Goal: Transaction & Acquisition: Subscribe to service/newsletter

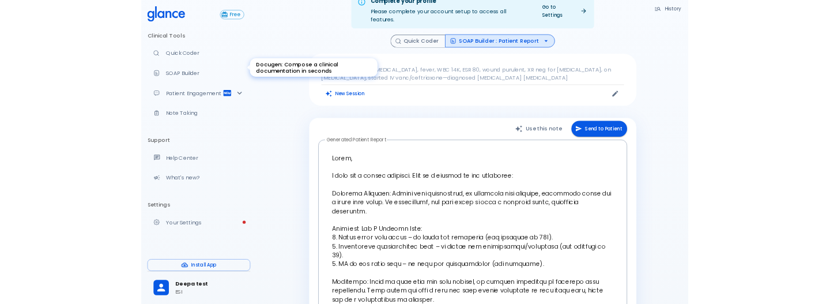
scroll to position [15, 0]
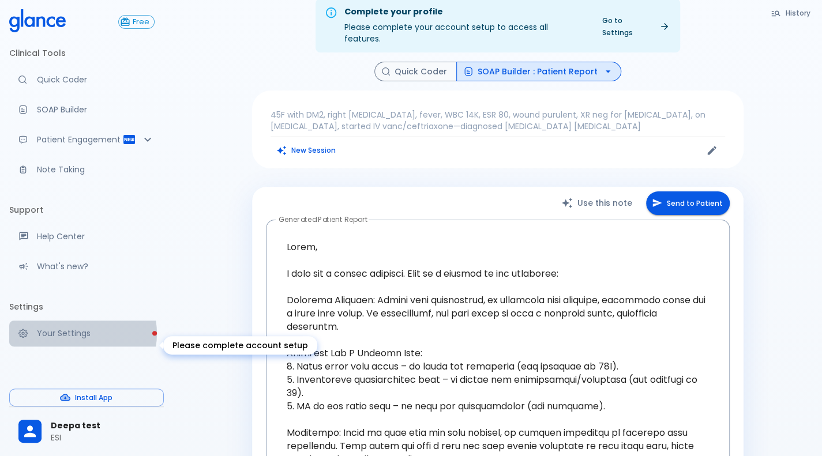
click at [81, 339] on p "Your Settings" at bounding box center [96, 333] width 118 height 12
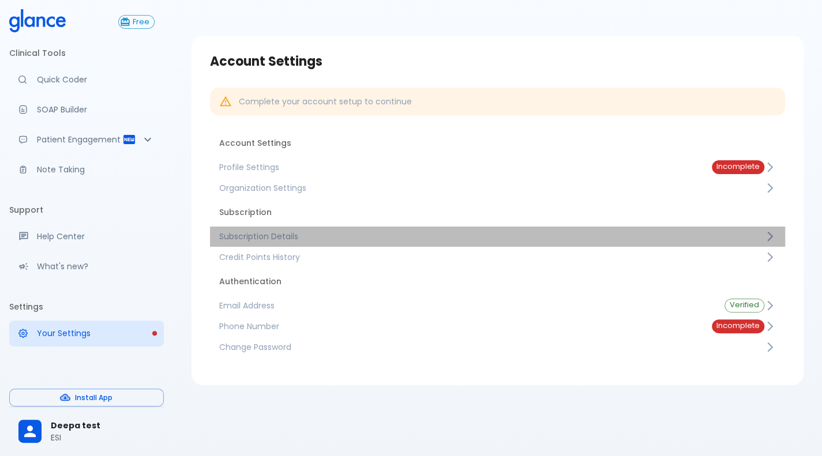
click at [290, 229] on link "Subscription Details" at bounding box center [497, 236] width 575 height 21
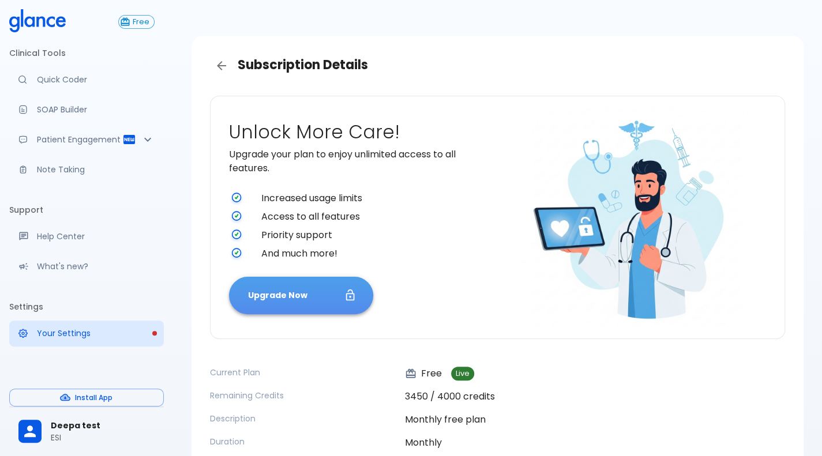
click at [292, 283] on button "Upgrade Now" at bounding box center [301, 295] width 144 height 37
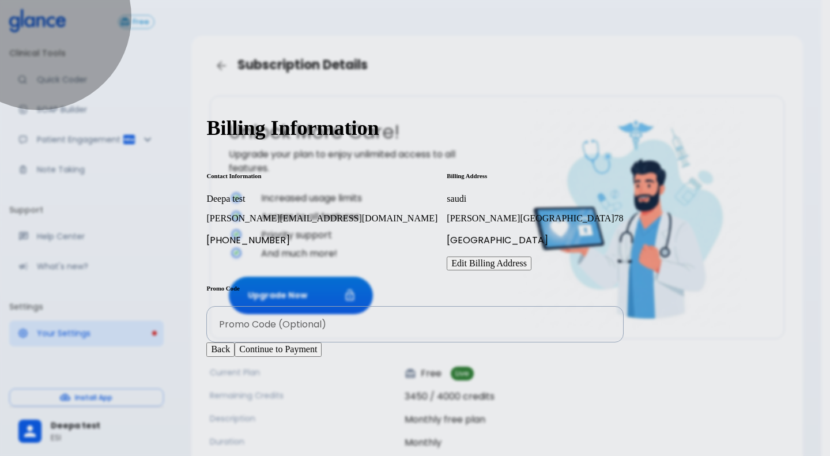
click at [322, 356] on button "Continue to Payment" at bounding box center [278, 349] width 87 height 14
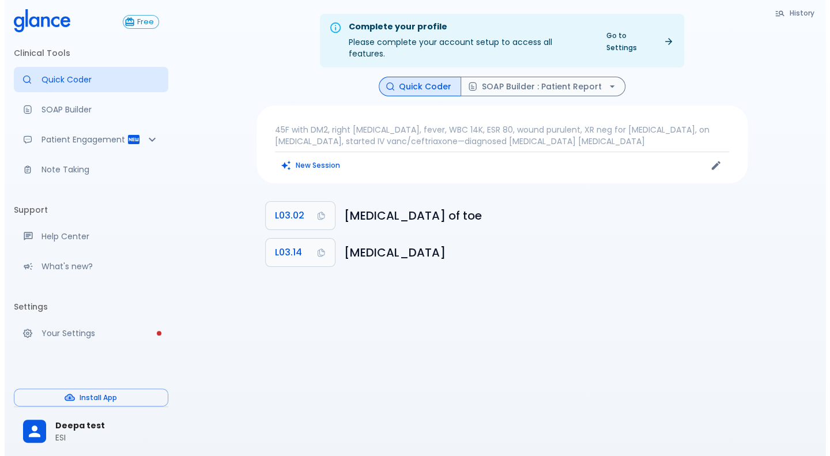
scroll to position [28, 0]
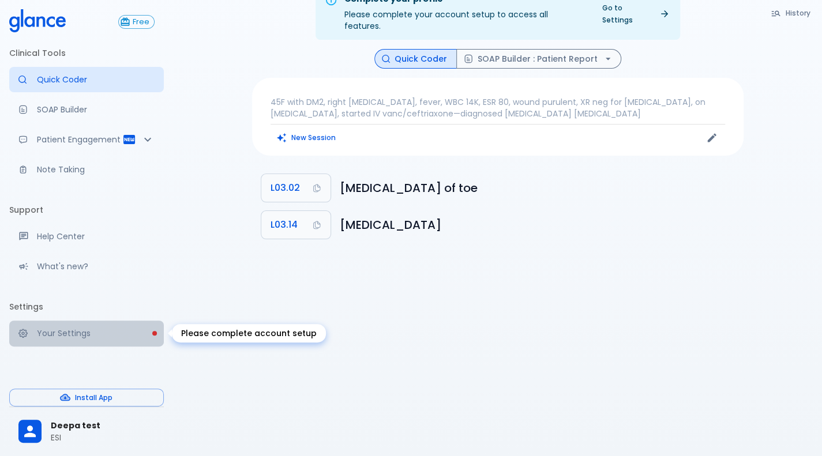
click at [63, 330] on p "Your Settings" at bounding box center [96, 333] width 118 height 12
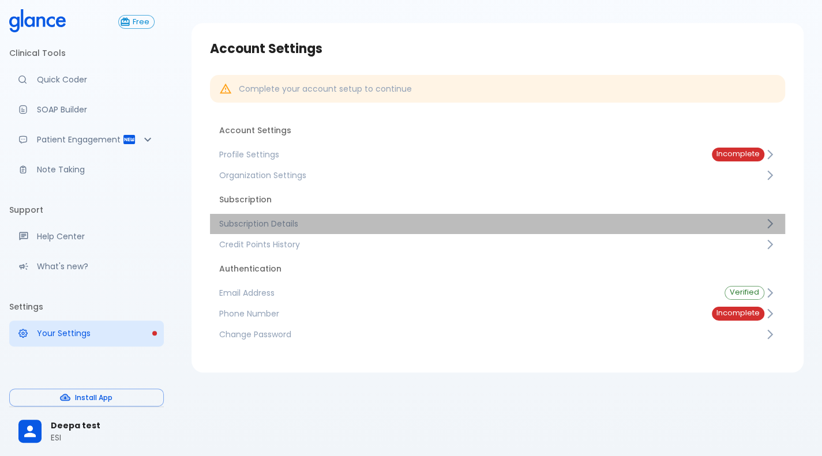
click at [247, 225] on span "Subscription Details" at bounding box center [491, 224] width 545 height 12
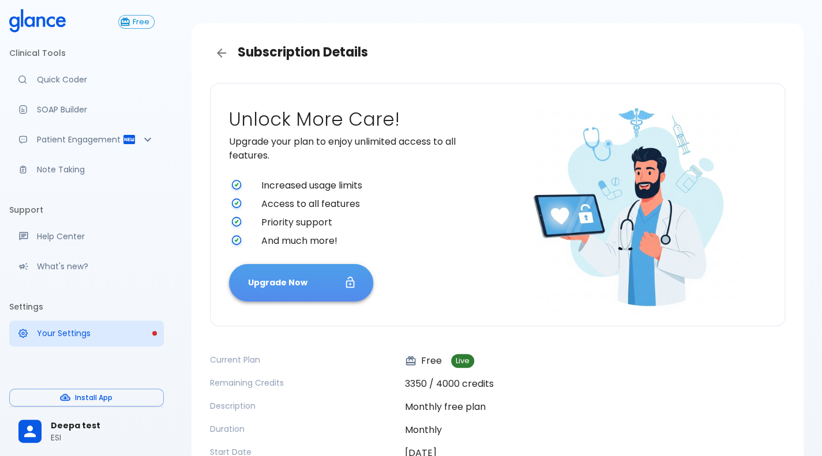
click at [289, 270] on button "Upgrade Now" at bounding box center [301, 282] width 144 height 37
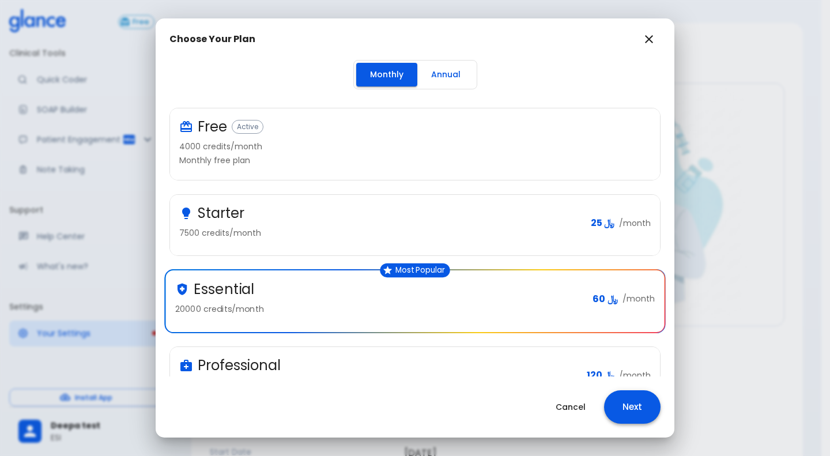
click at [628, 402] on button "Next" at bounding box center [632, 406] width 57 height 33
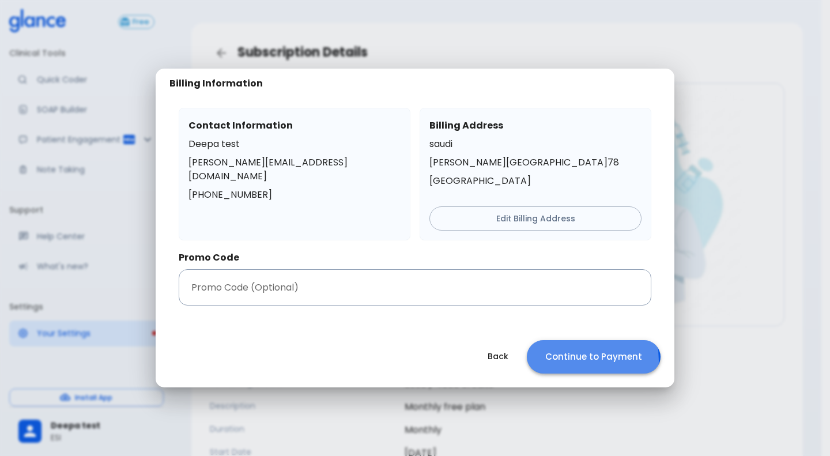
click at [566, 360] on button "Continue to Payment" at bounding box center [594, 356] width 134 height 33
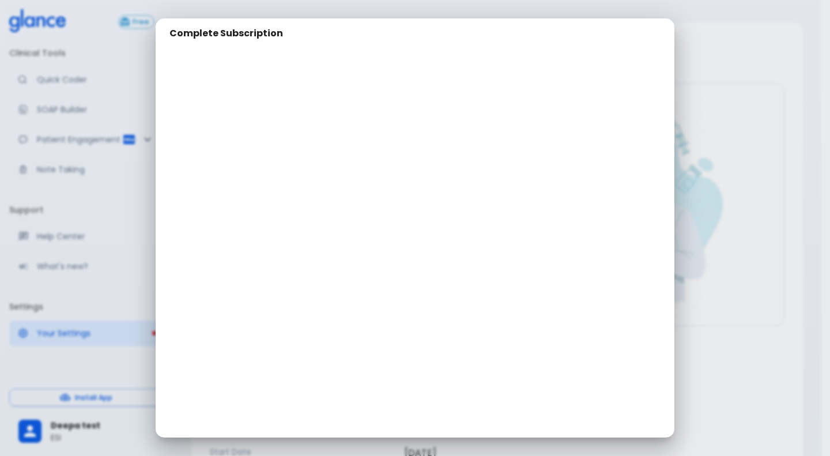
click at [726, 71] on div "Complete Subscription" at bounding box center [415, 228] width 830 height 456
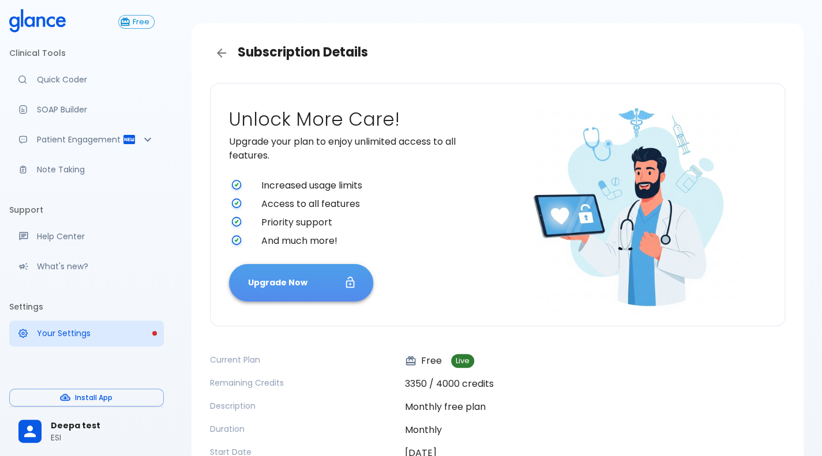
click at [292, 280] on button "Upgrade Now" at bounding box center [301, 282] width 144 height 37
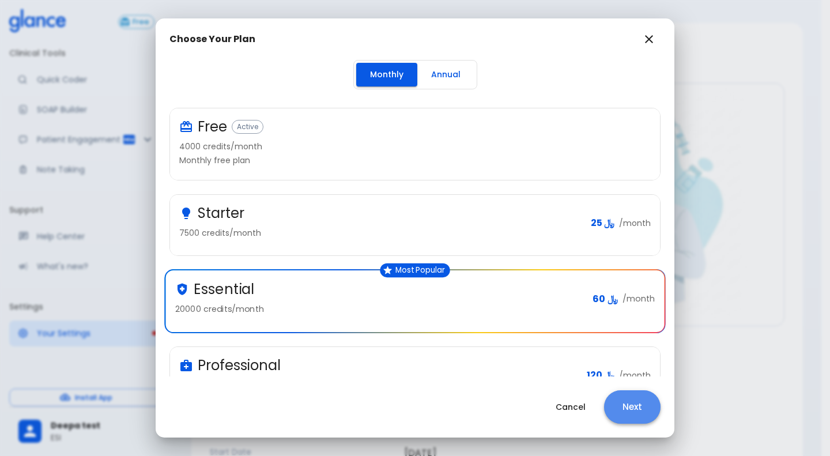
click at [633, 406] on button "Next" at bounding box center [632, 406] width 57 height 33
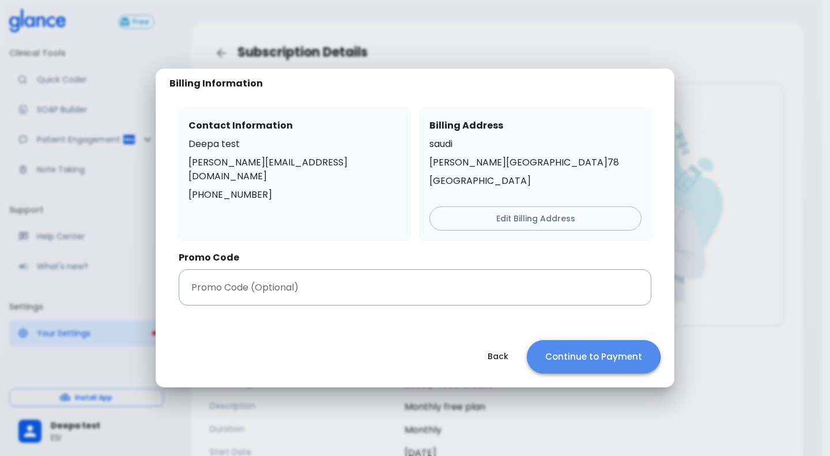
click at [585, 349] on button "Continue to Payment" at bounding box center [594, 356] width 134 height 33
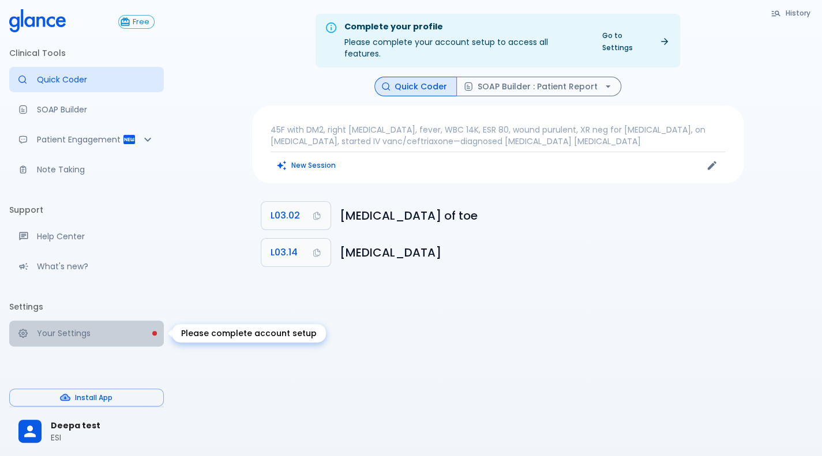
click at [85, 332] on p "Your Settings" at bounding box center [96, 333] width 118 height 12
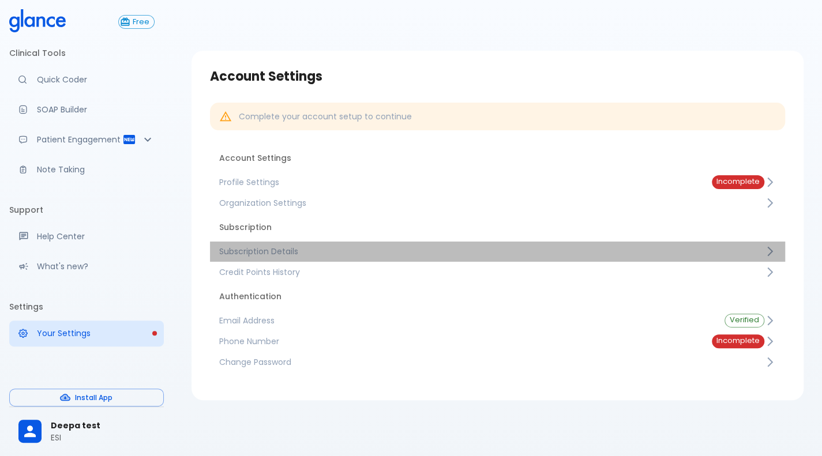
click at [330, 247] on span "Subscription Details" at bounding box center [491, 252] width 545 height 12
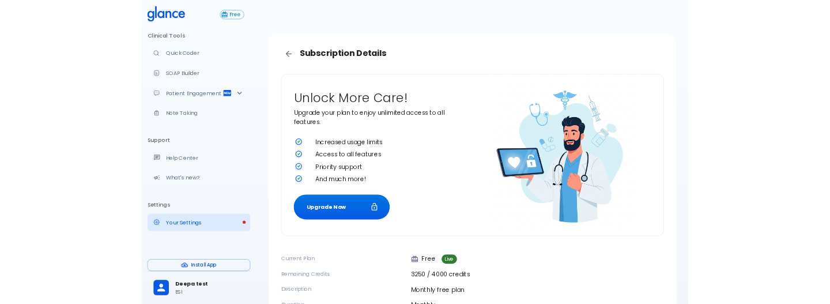
scroll to position [128, 0]
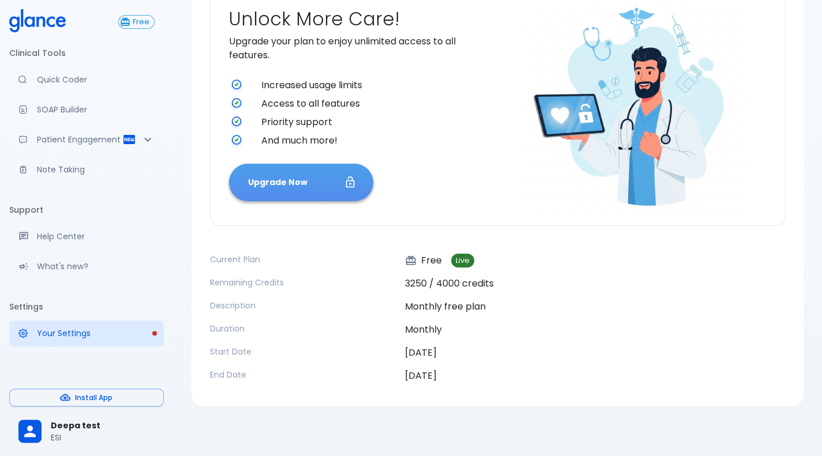
click at [326, 182] on button "Upgrade Now" at bounding box center [301, 182] width 144 height 37
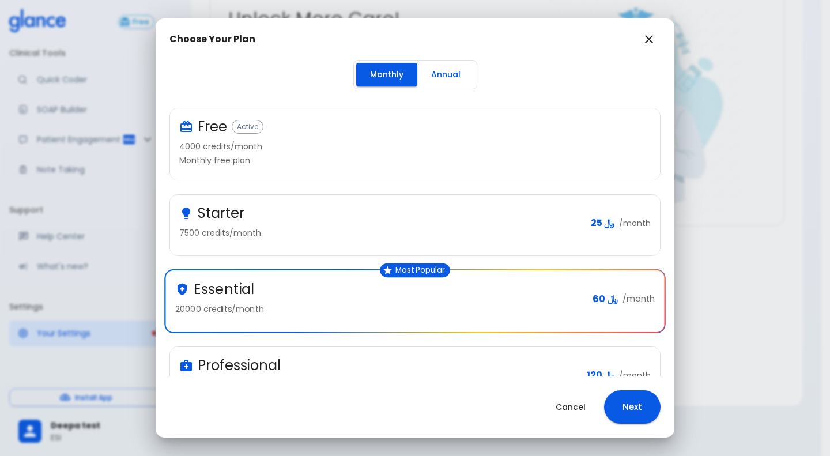
click at [739, 271] on div "Choose Your Plan Monthly Annual Free Active 4000 credits/month Monthly free pla…" at bounding box center [415, 228] width 830 height 456
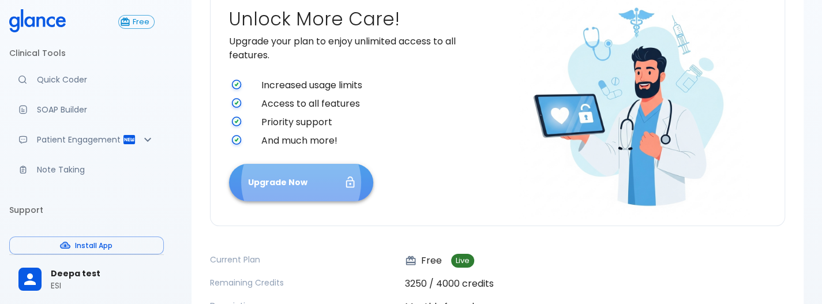
click at [337, 195] on button "Upgrade Now" at bounding box center [301, 182] width 144 height 37
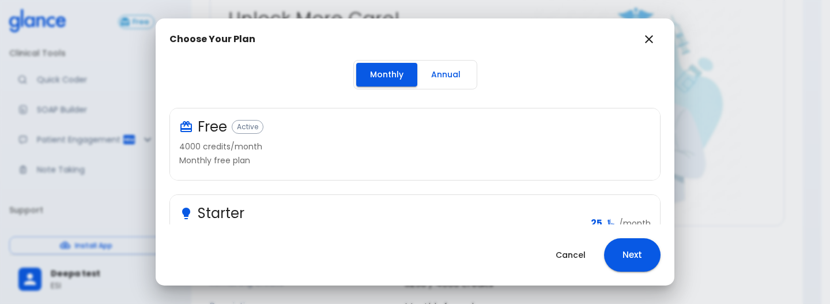
click at [512, 231] on div "Cancel Next" at bounding box center [415, 254] width 519 height 61
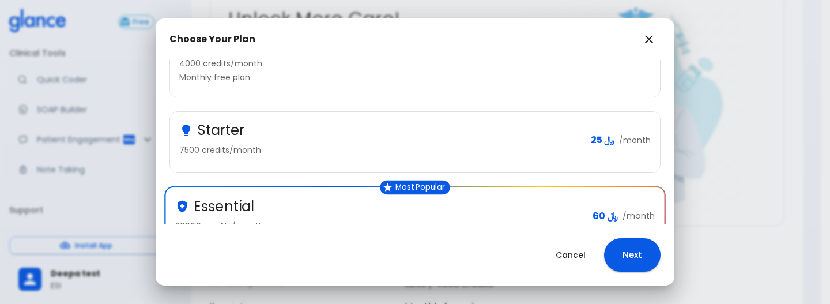
scroll to position [141, 0]
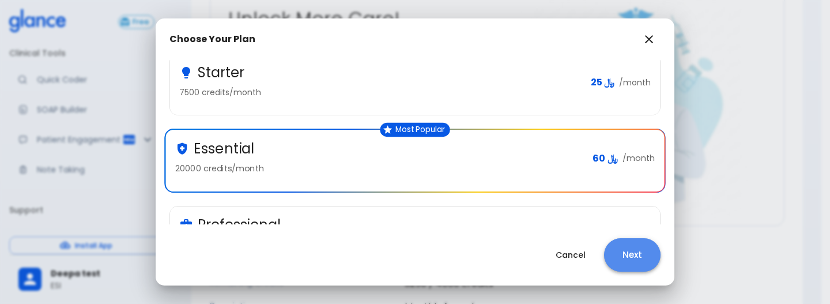
click at [636, 251] on button "Next" at bounding box center [632, 254] width 57 height 33
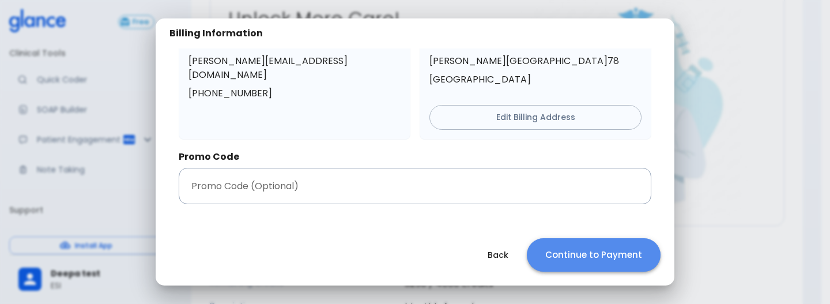
click at [636, 251] on button "Continue to Payment" at bounding box center [594, 254] width 134 height 33
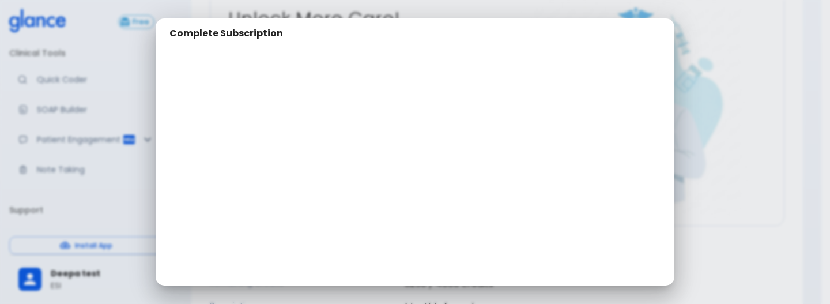
scroll to position [148, 0]
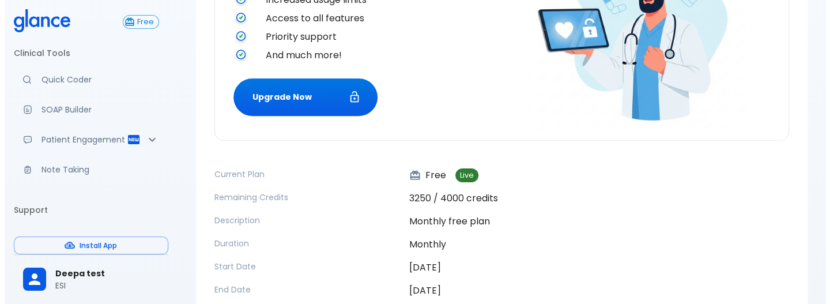
scroll to position [280, 0]
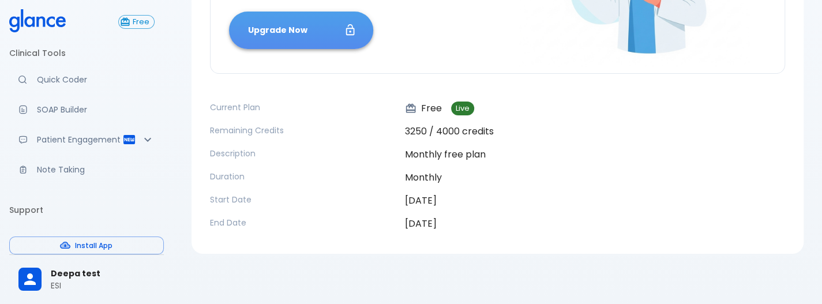
click at [296, 44] on button "Upgrade Now" at bounding box center [301, 30] width 144 height 37
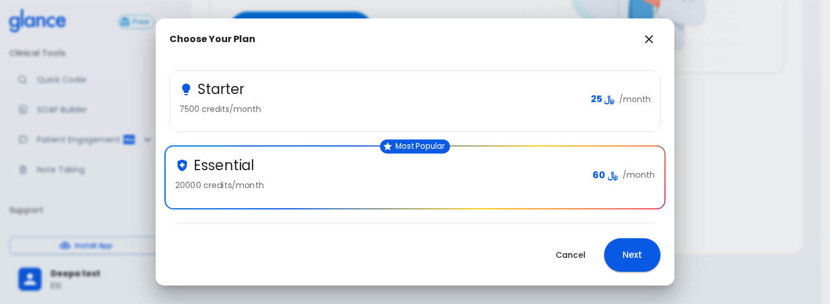
scroll to position [125, 0]
click at [631, 257] on button "Next" at bounding box center [632, 254] width 57 height 33
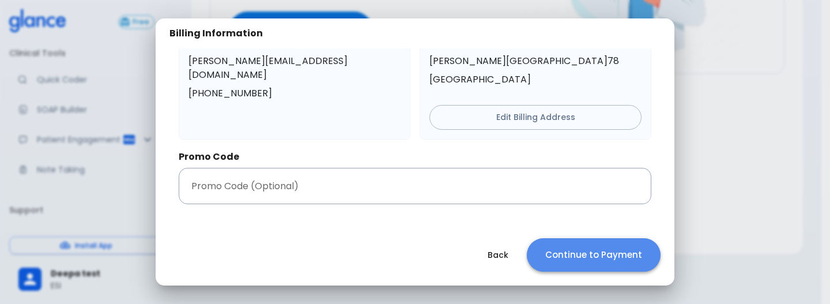
click at [631, 258] on button "Continue to Payment" at bounding box center [594, 254] width 134 height 33
click at [612, 255] on button "Continue to Payment" at bounding box center [594, 254] width 134 height 33
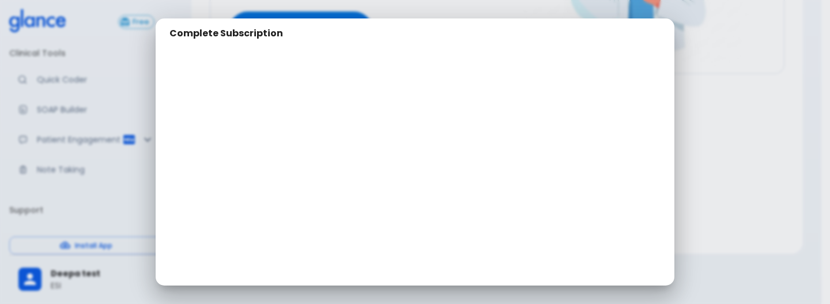
scroll to position [75, 0]
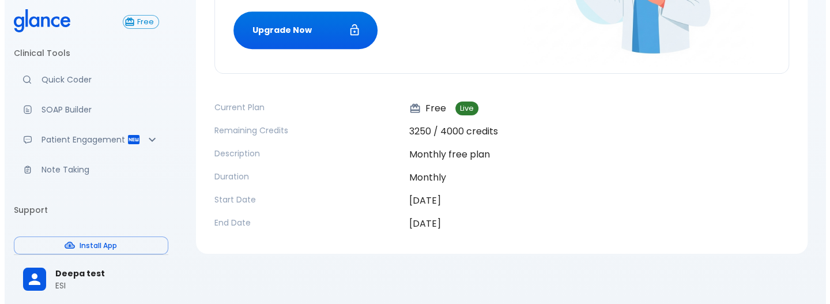
scroll to position [214, 0]
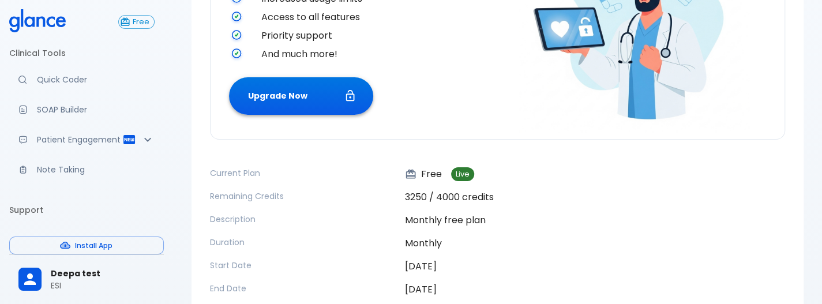
click at [289, 96] on button "Upgrade Now" at bounding box center [301, 95] width 144 height 37
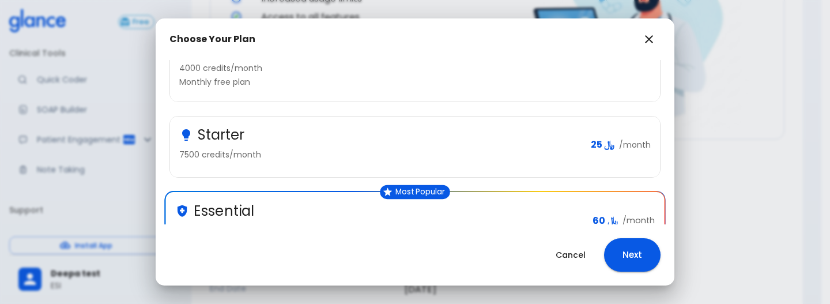
scroll to position [92, 0]
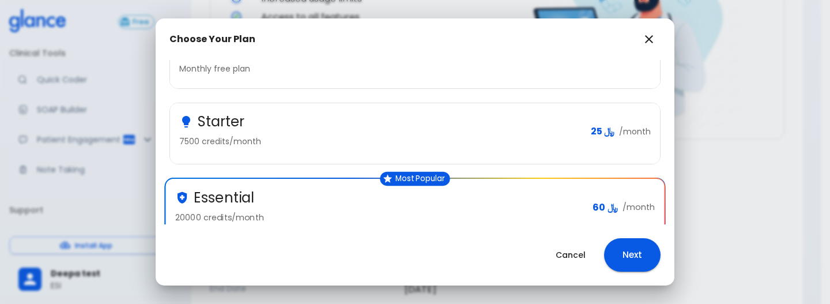
click at [430, 123] on div "Starter" at bounding box center [380, 121] width 402 height 18
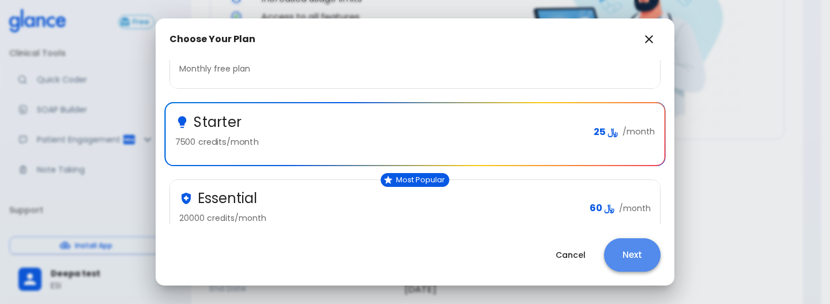
click at [635, 258] on button "Next" at bounding box center [632, 254] width 57 height 33
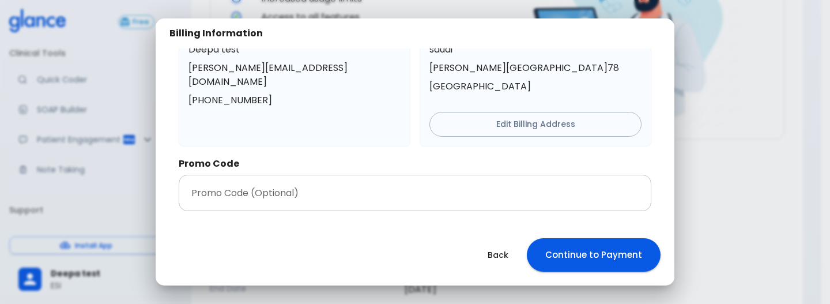
scroll to position [45, 0]
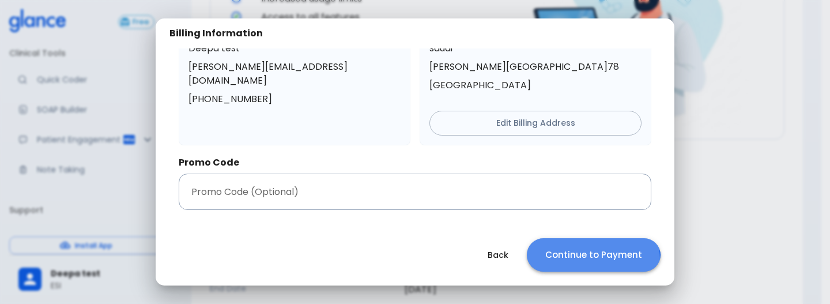
click at [594, 259] on button "Continue to Payment" at bounding box center [594, 254] width 134 height 33
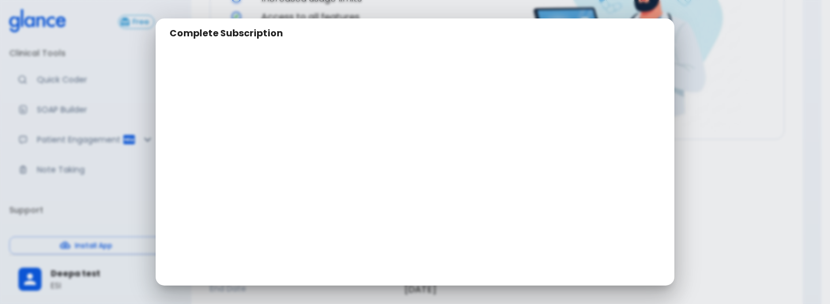
click at [594, 259] on div at bounding box center [415, 272] width 519 height 28
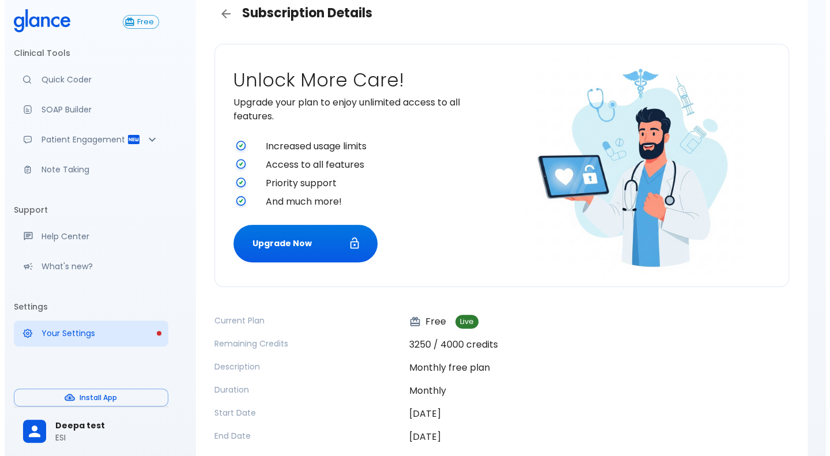
scroll to position [63, 0]
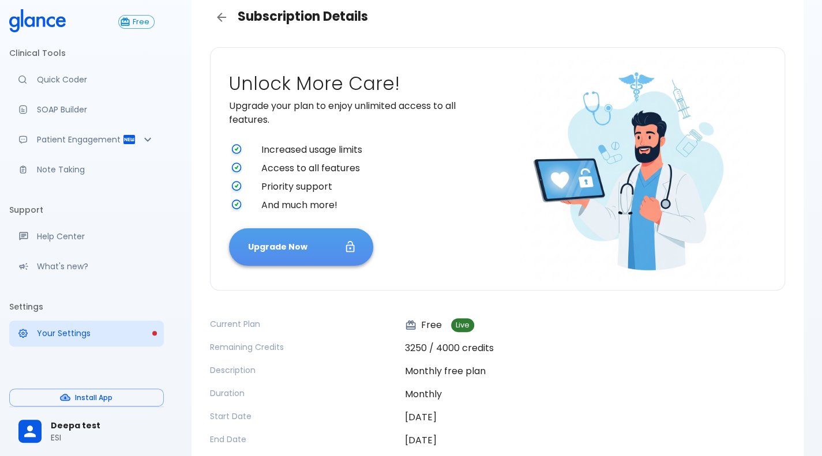
click at [322, 250] on button "Upgrade Now" at bounding box center [301, 246] width 144 height 37
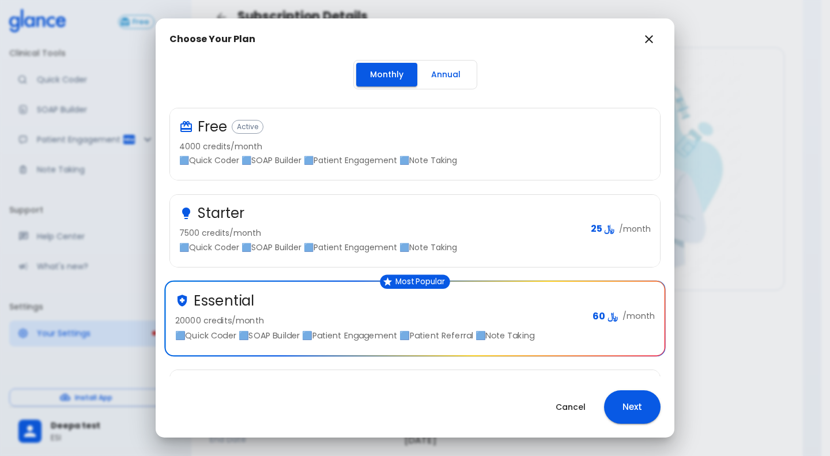
scroll to position [76, 0]
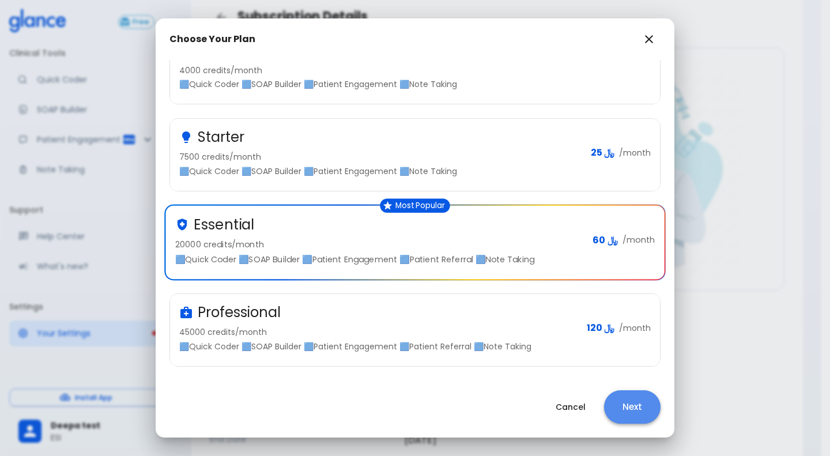
click at [630, 303] on button "Next" at bounding box center [632, 406] width 57 height 33
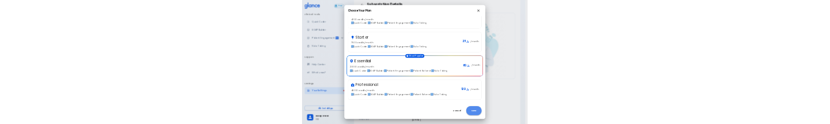
scroll to position [0, 0]
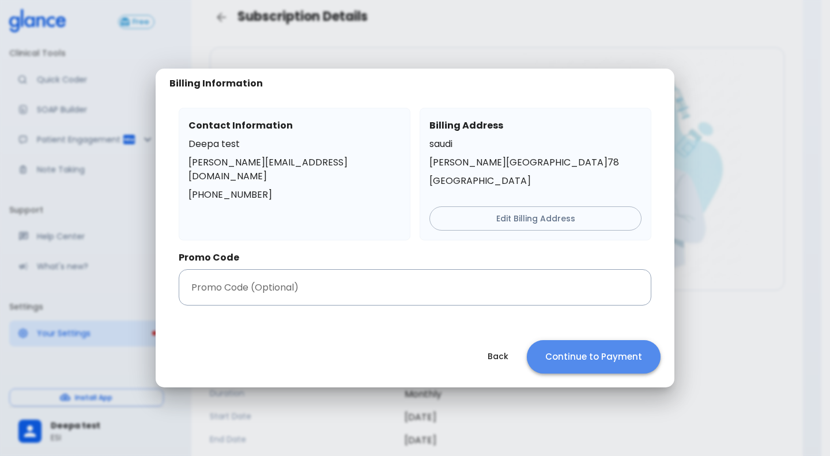
click at [622, 303] on button "Continue to Payment" at bounding box center [594, 356] width 134 height 33
